Goal: Navigation & Orientation: Find specific page/section

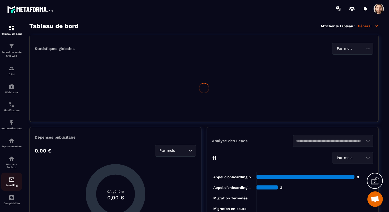
click at [12, 182] on img at bounding box center [12, 179] width 6 height 6
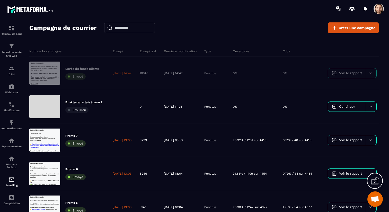
click at [380, 6] on span at bounding box center [379, 9] width 10 height 10
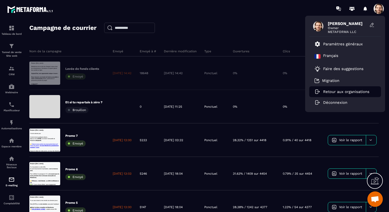
click at [334, 94] on li "Retour aux organisations" at bounding box center [346, 91] width 72 height 11
click at [334, 93] on p "Retour aux organisations" at bounding box center [347, 91] width 46 height 5
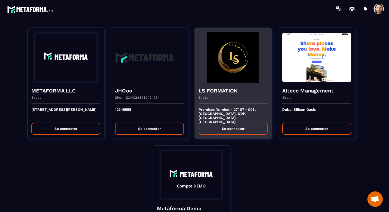
click at [224, 91] on h4 "LS FORMATION" at bounding box center [233, 90] width 69 height 7
